Goal: Navigation & Orientation: Find specific page/section

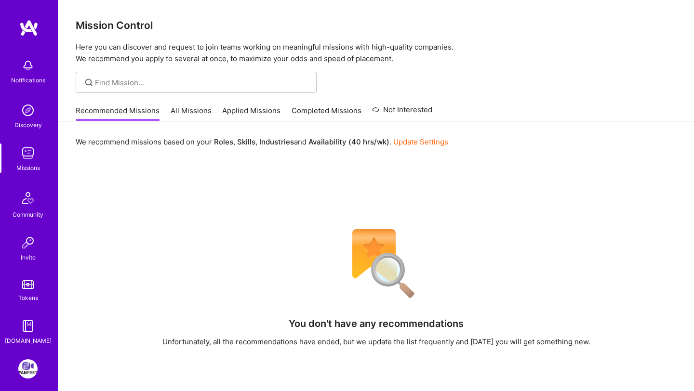
click at [194, 111] on link "All Missions" at bounding box center [191, 114] width 41 height 16
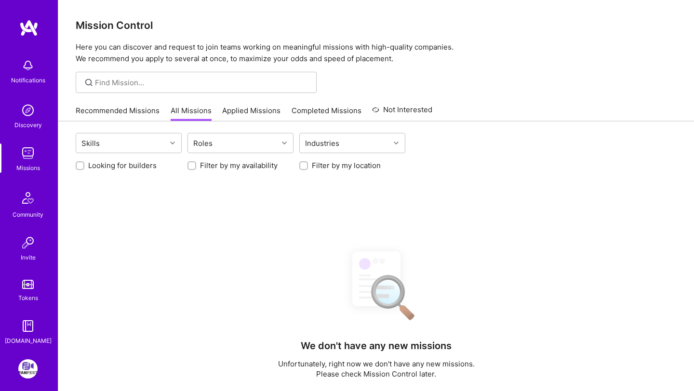
click at [128, 110] on link "Recommended Missions" at bounding box center [118, 114] width 84 height 16
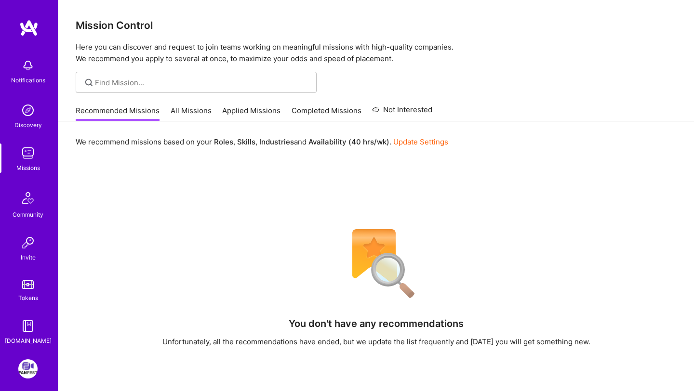
scroll to position [40, 0]
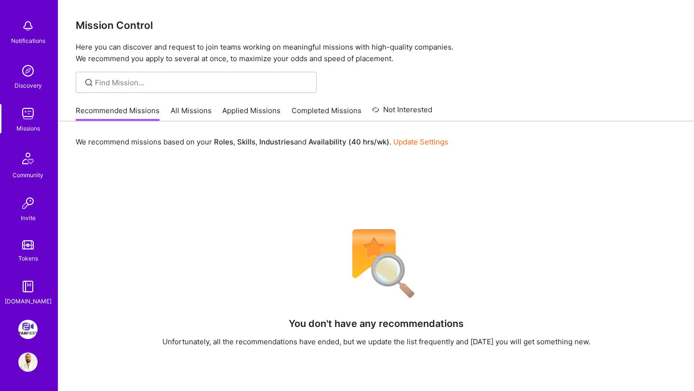
click at [21, 318] on div "Notifications Discovery Missions Community Invite Tokens [DOMAIN_NAME] FanFest:…" at bounding box center [29, 195] width 58 height 391
click at [27, 328] on img at bounding box center [27, 329] width 19 height 19
